Goal: Task Accomplishment & Management: Manage account settings

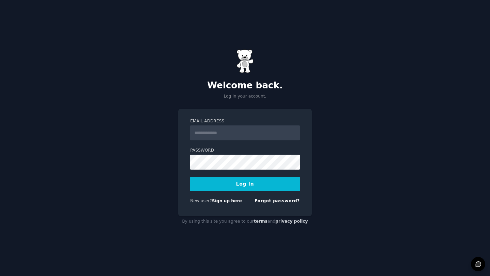
click at [217, 135] on input "Email Address" at bounding box center [245, 133] width 110 height 15
type input "**********"
click at [247, 177] on button "Log In" at bounding box center [245, 184] width 110 height 14
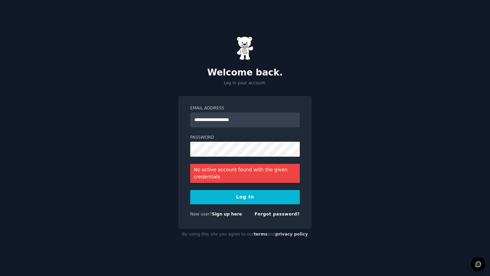
click at [210, 195] on button "Log In" at bounding box center [245, 197] width 110 height 14
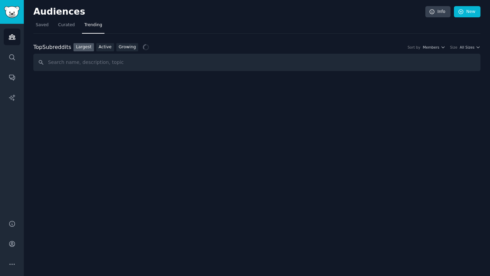
click at [439, 36] on div "Top Subreddits Top Subreddits Largest Active Growing Sort by Members Size All S…" at bounding box center [256, 53] width 447 height 38
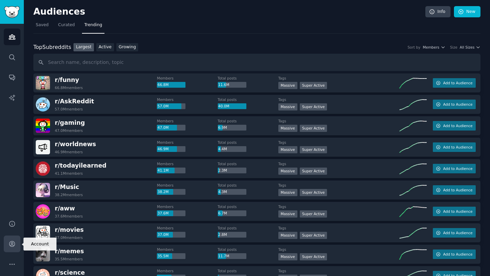
click at [12, 248] on link "Account" at bounding box center [12, 244] width 17 height 17
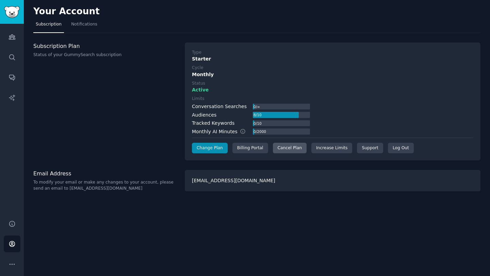
click at [290, 148] on div "Cancel Plan" at bounding box center [290, 148] width 34 height 11
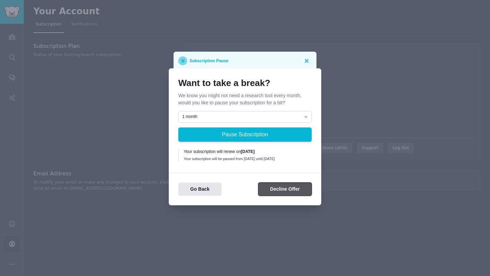
click at [273, 193] on button "Decline Offer" at bounding box center [284, 189] width 53 height 13
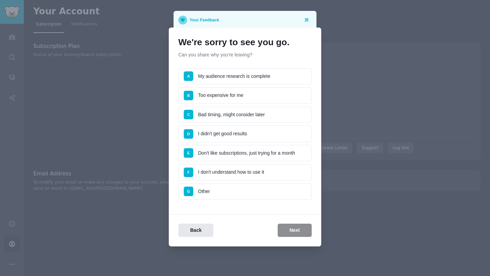
click at [291, 230] on div "Back Next" at bounding box center [245, 230] width 153 height 13
click at [215, 166] on li "F I don't understand how to use it" at bounding box center [244, 172] width 133 height 17
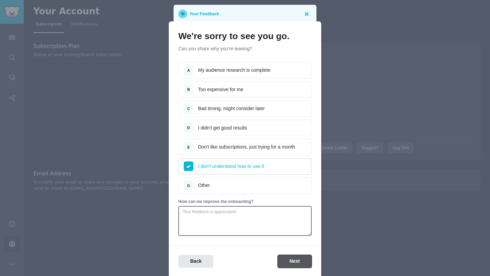
click at [289, 263] on button "Next" at bounding box center [295, 261] width 34 height 13
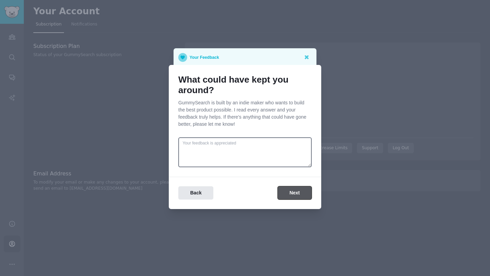
click at [288, 197] on button "Next" at bounding box center [295, 193] width 34 height 13
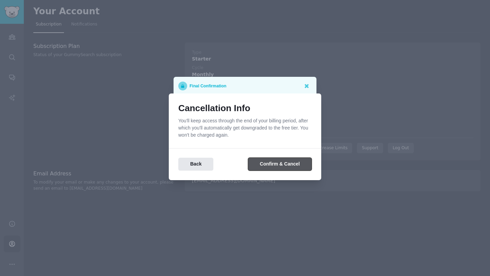
click at [281, 166] on button "Confirm & Cancel" at bounding box center [280, 164] width 64 height 13
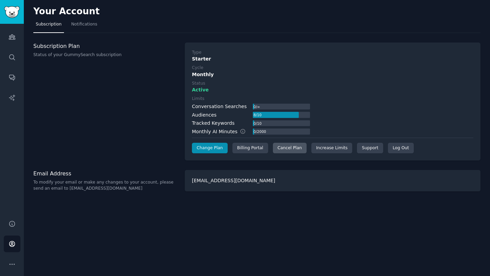
click at [279, 150] on div "Cancel Plan" at bounding box center [290, 148] width 34 height 11
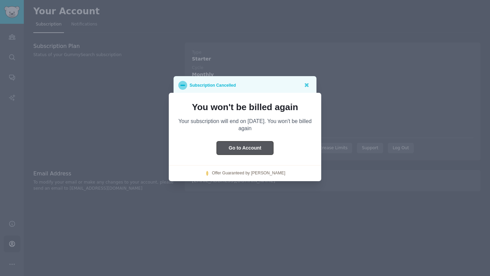
click at [261, 148] on button "Go to Account" at bounding box center [245, 148] width 57 height 13
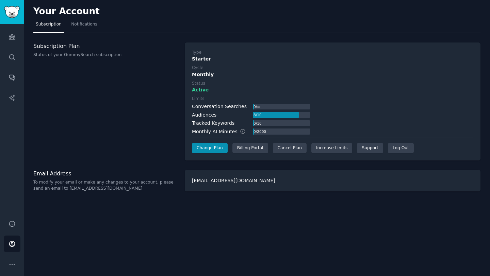
click at [349, 21] on nav "Subscription Notifications" at bounding box center [256, 26] width 447 height 14
click at [280, 150] on div "Cancel Plan" at bounding box center [290, 148] width 34 height 11
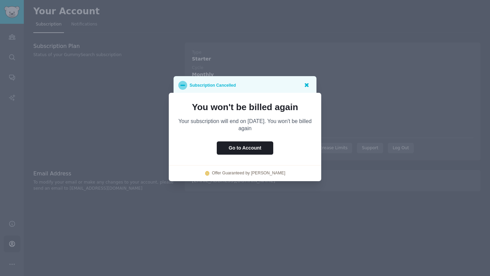
click at [307, 81] on icon at bounding box center [306, 84] width 7 height 7
